Goal: Transaction & Acquisition: Purchase product/service

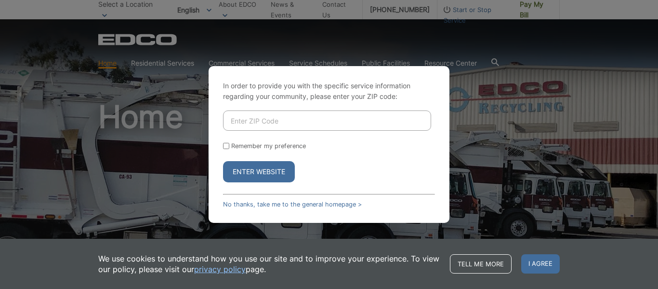
click at [296, 128] on input "Enter ZIP Code" at bounding box center [327, 120] width 208 height 20
type input "91950"
click at [226, 144] on input "Remember my preference" at bounding box center [226, 146] width 6 height 6
checkbox input "true"
click at [256, 173] on button "Enter Website" at bounding box center [259, 171] width 72 height 21
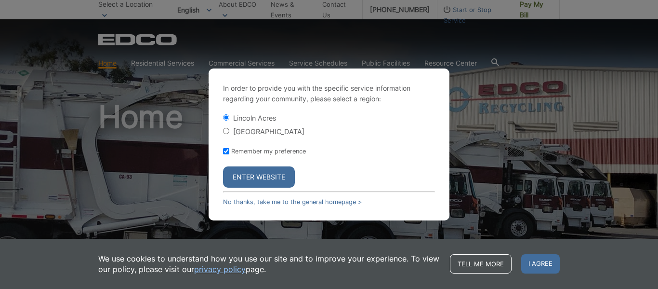
click at [225, 129] on input "[GEOGRAPHIC_DATA]" at bounding box center [226, 131] width 6 height 6
radio input "true"
click at [259, 174] on button "Enter Website" at bounding box center [259, 176] width 72 height 21
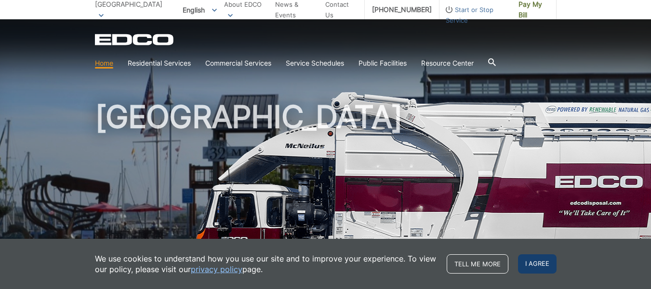
click at [525, 263] on span "I agree" at bounding box center [537, 263] width 39 height 19
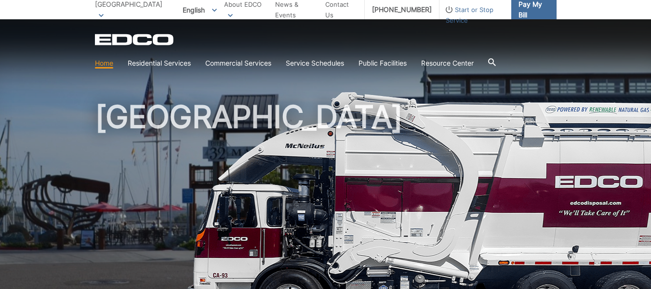
click at [518, 12] on span "Pay My Bill" at bounding box center [533, 9] width 30 height 21
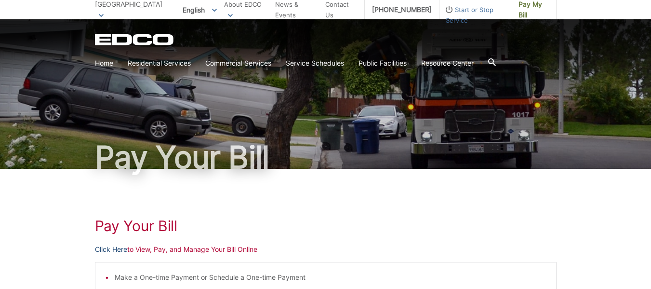
click at [110, 248] on link "Click Here" at bounding box center [111, 249] width 32 height 11
